Goal: Task Accomplishment & Management: Use online tool/utility

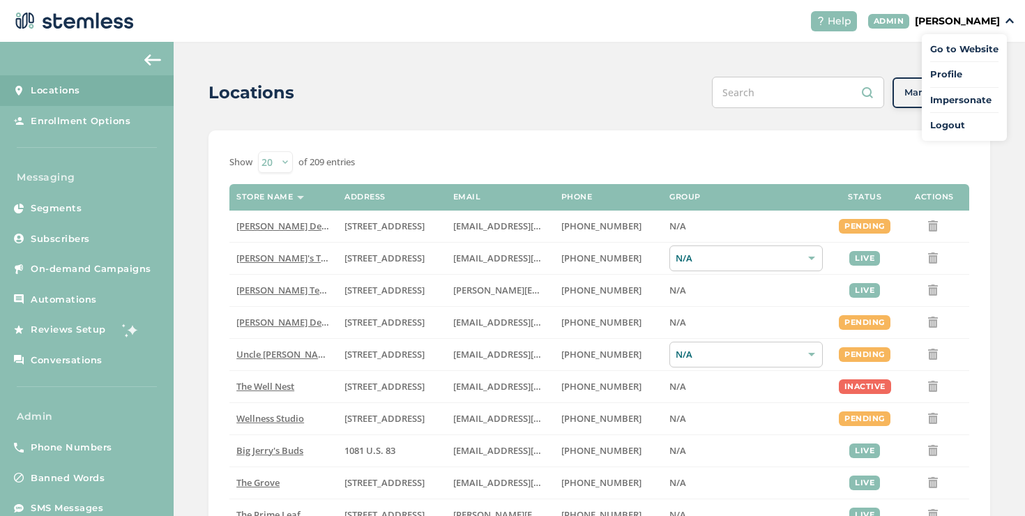
click at [943, 97] on span "Impersonate" at bounding box center [964, 100] width 68 height 14
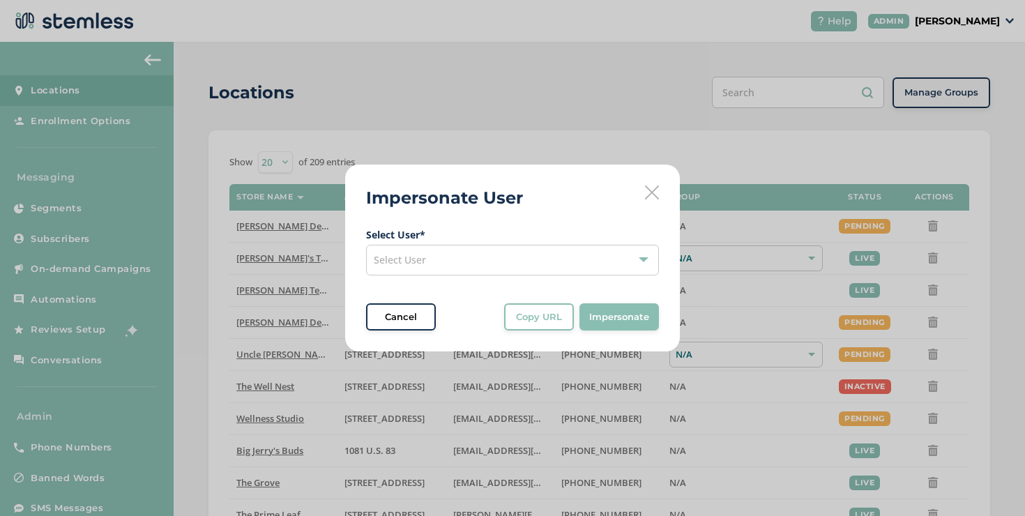
click at [587, 248] on div "Select User" at bounding box center [512, 260] width 293 height 31
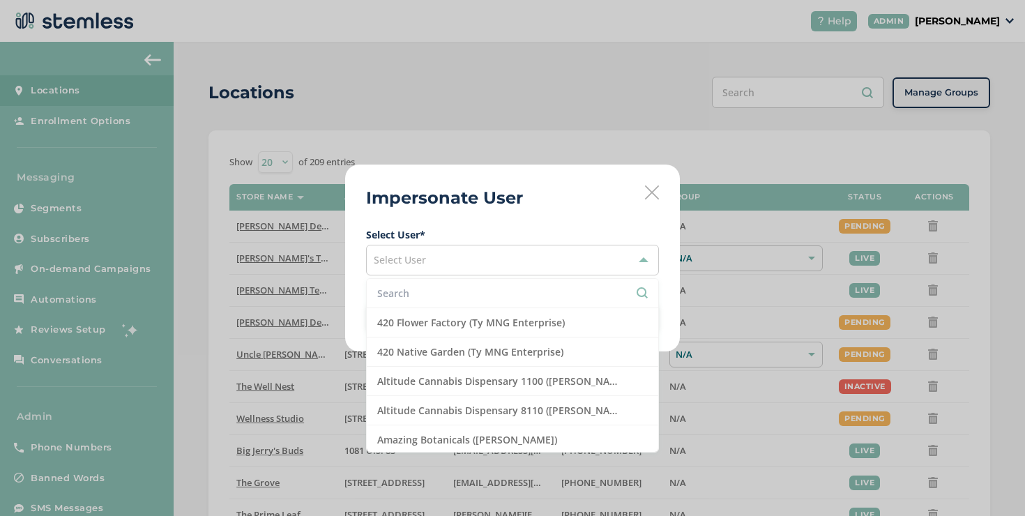
click at [559, 286] on input "text" at bounding box center [512, 293] width 271 height 15
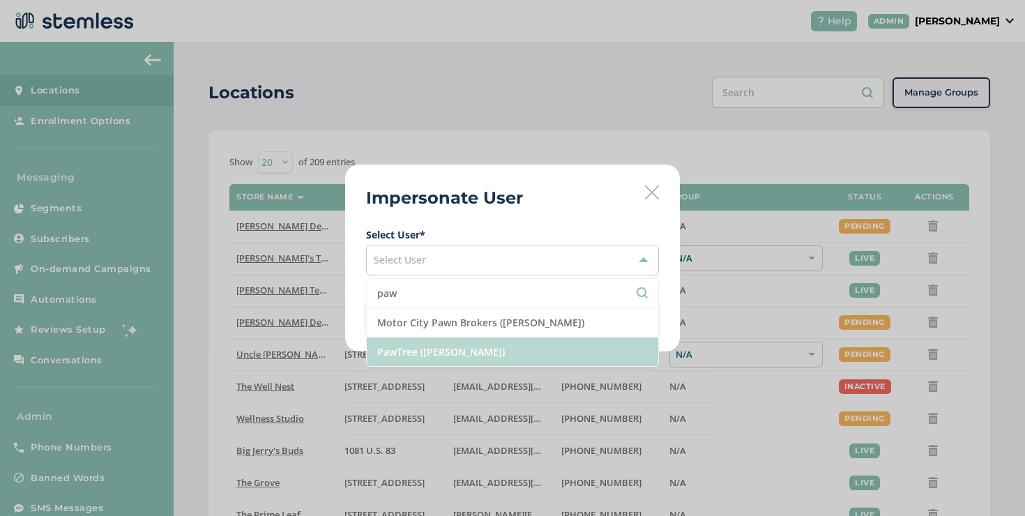
type input "paw"
click at [490, 349] on li "PawTree ([PERSON_NAME])" at bounding box center [513, 352] width 292 height 29
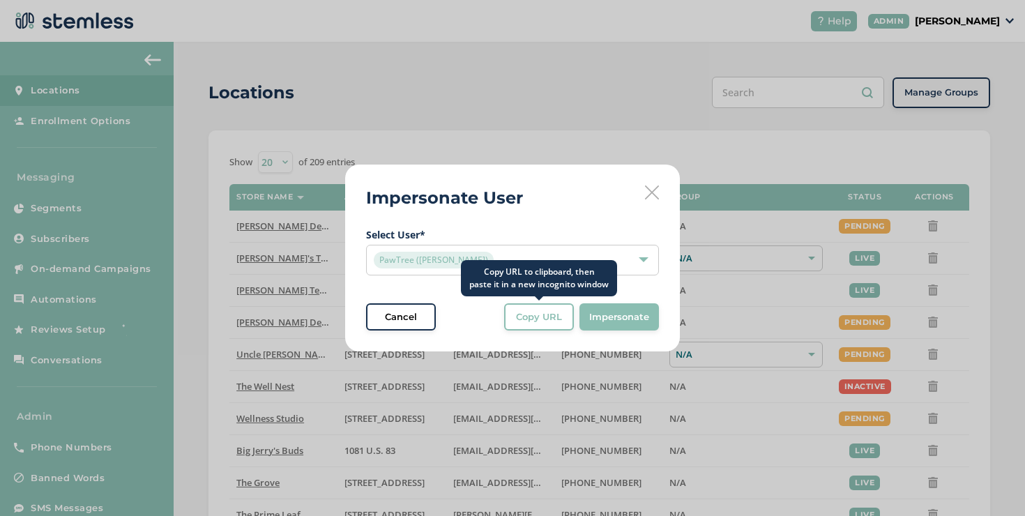
click at [538, 324] on button "Copy URL" at bounding box center [539, 317] width 70 height 28
